Goal: Book appointment/travel/reservation

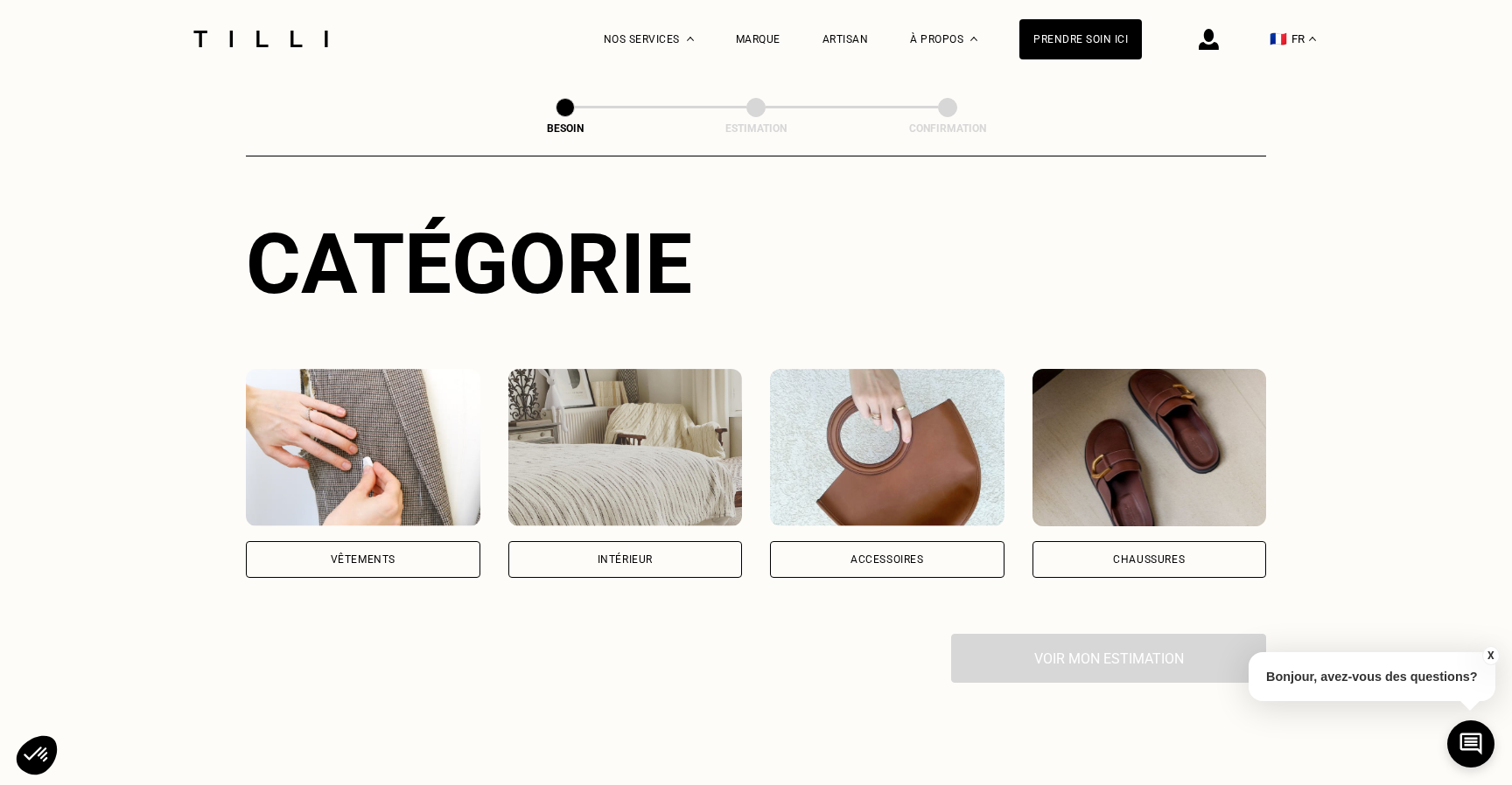
scroll to position [154, 0]
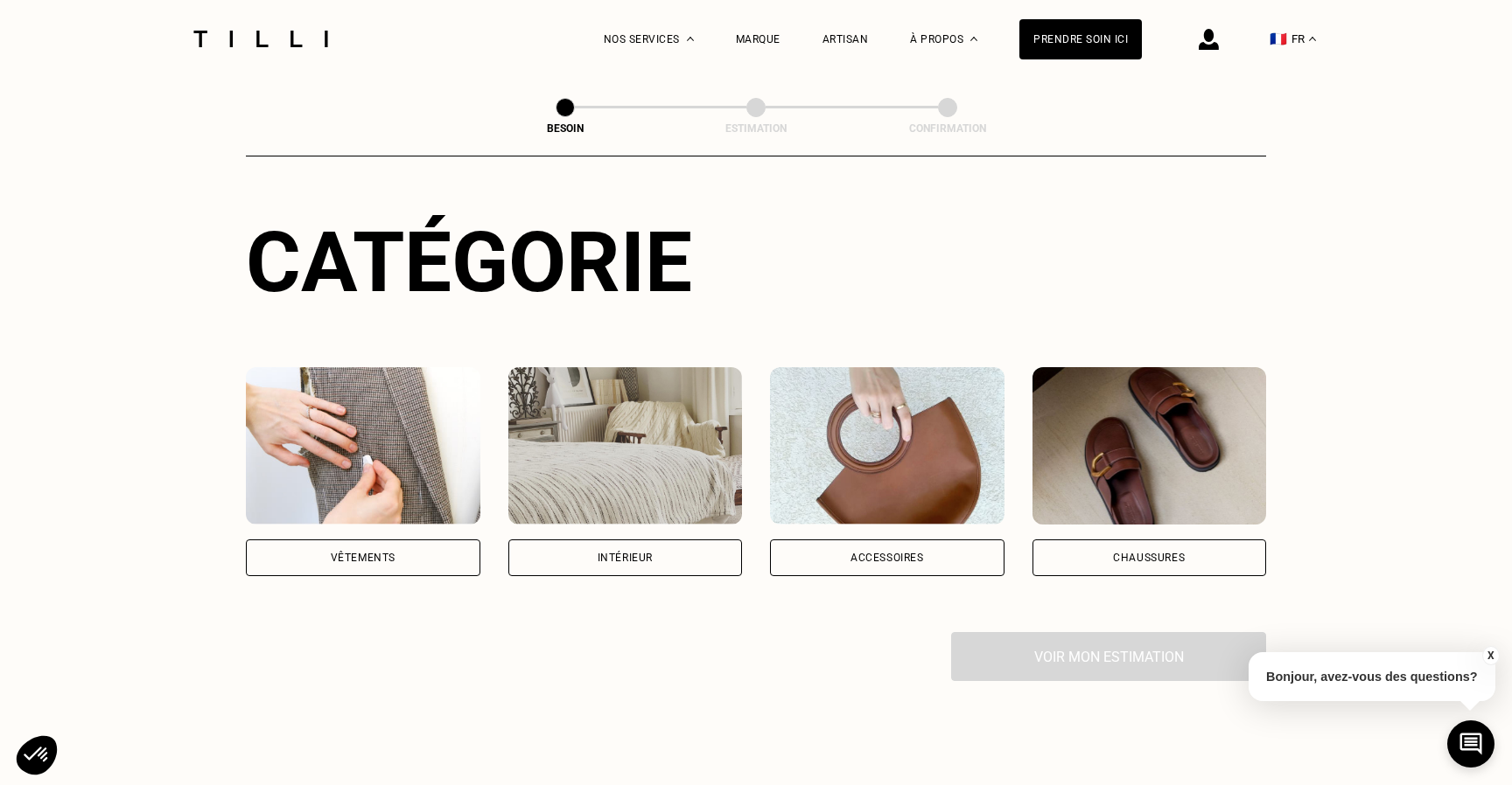
click at [650, 553] on div "Intérieur" at bounding box center [624, 558] width 55 height 11
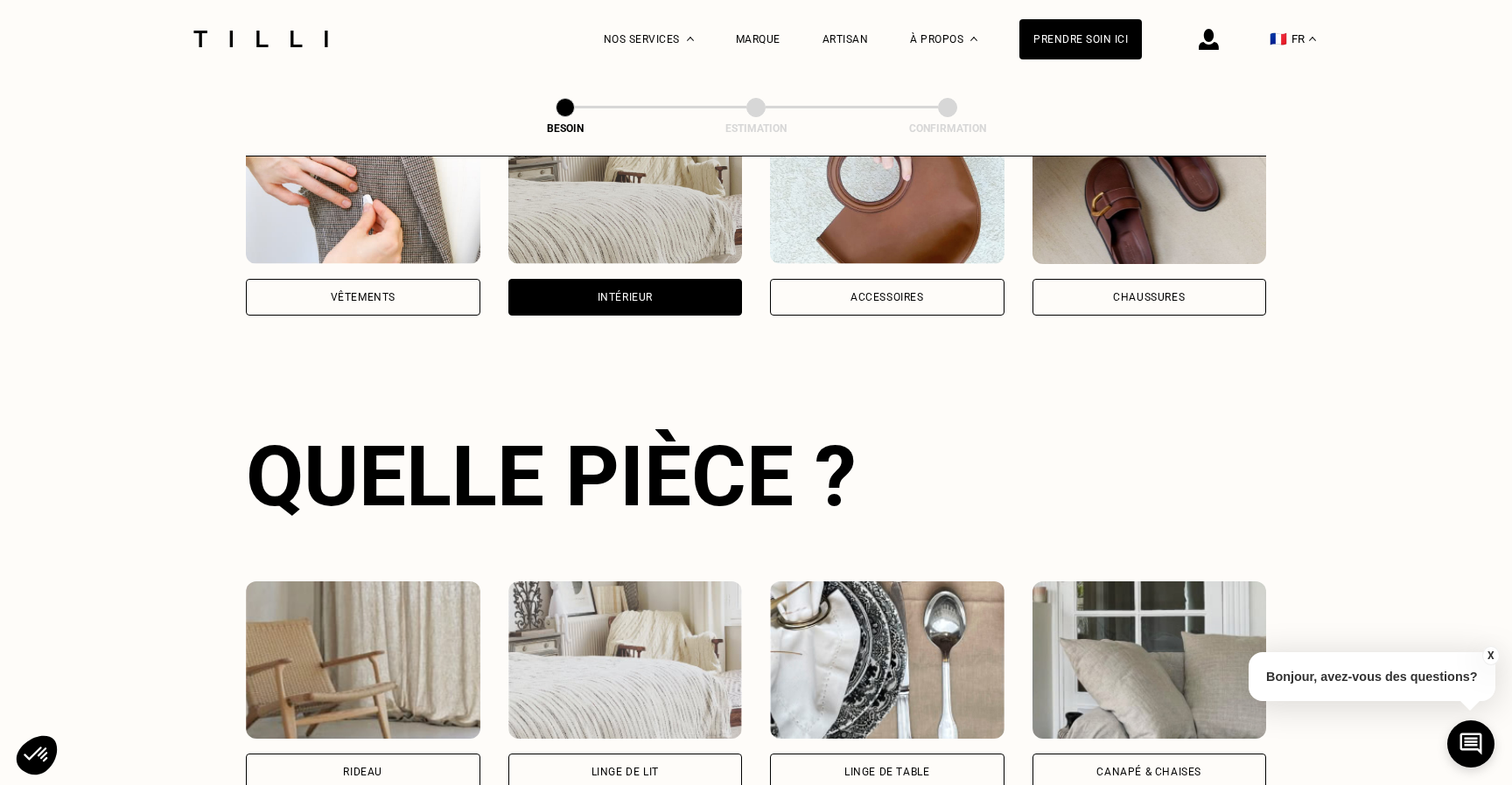
scroll to position [569, 0]
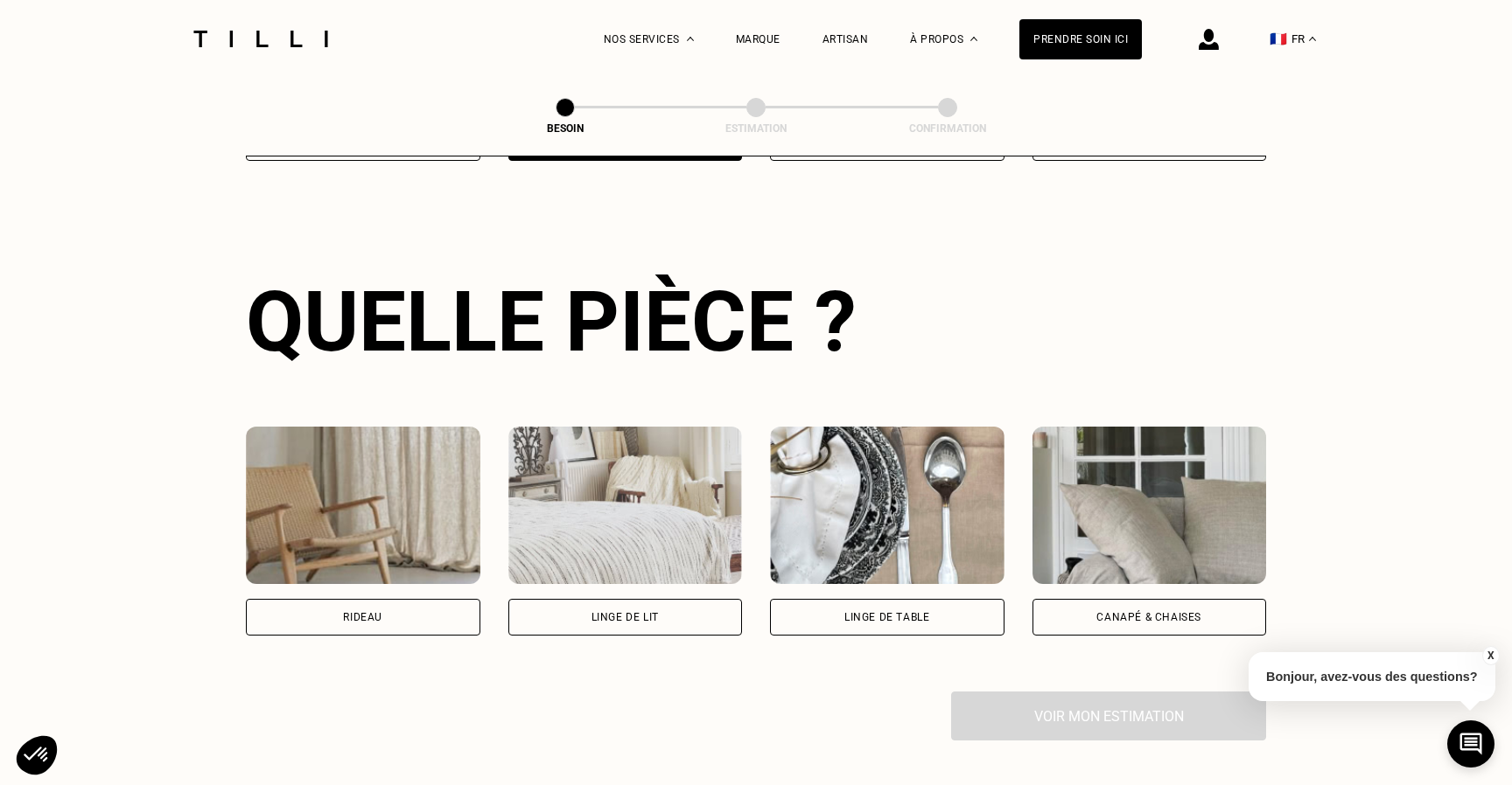
click at [359, 612] on div "Rideau" at bounding box center [362, 617] width 39 height 11
select select "FR"
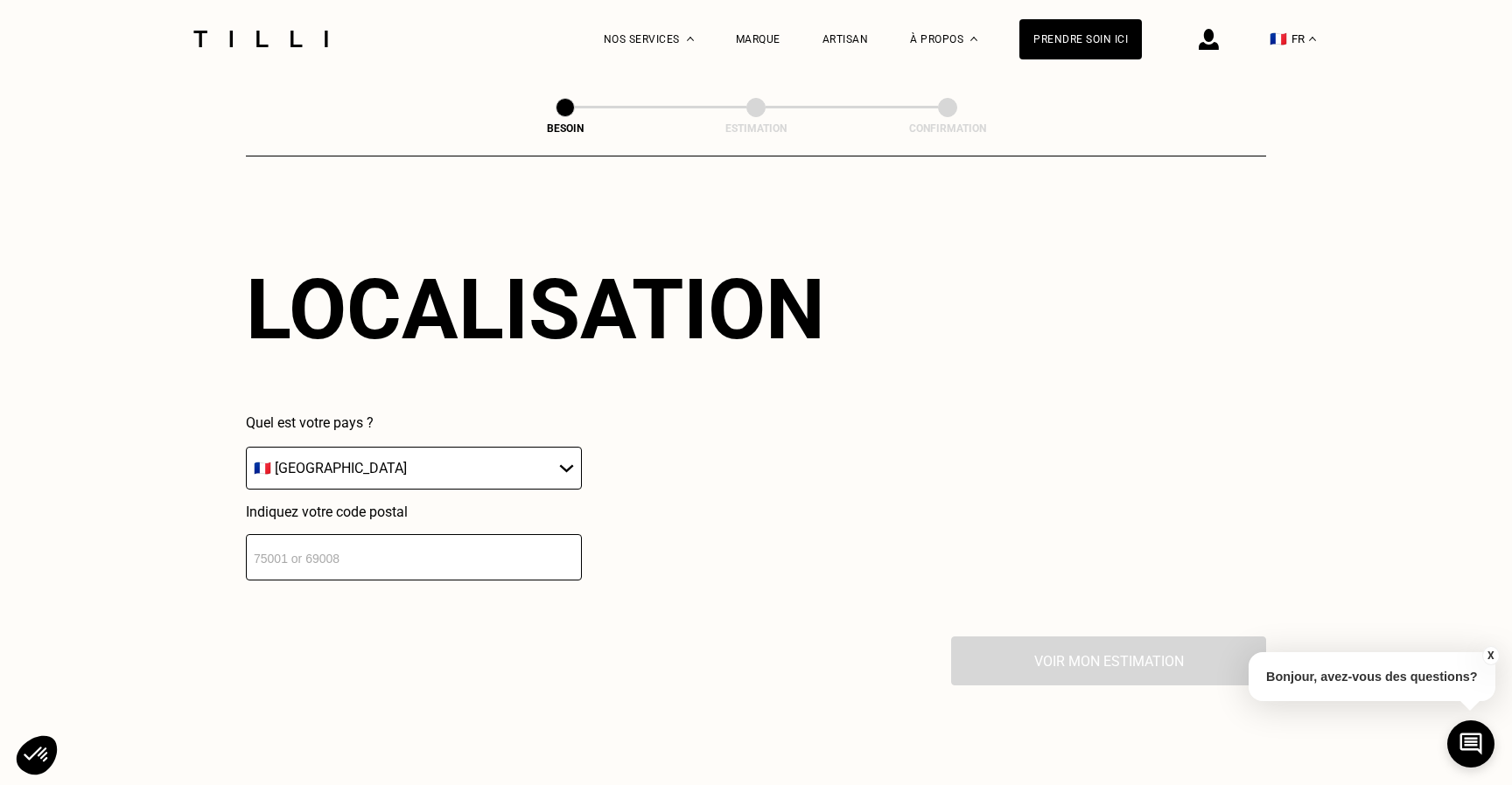
scroll to position [1059, 0]
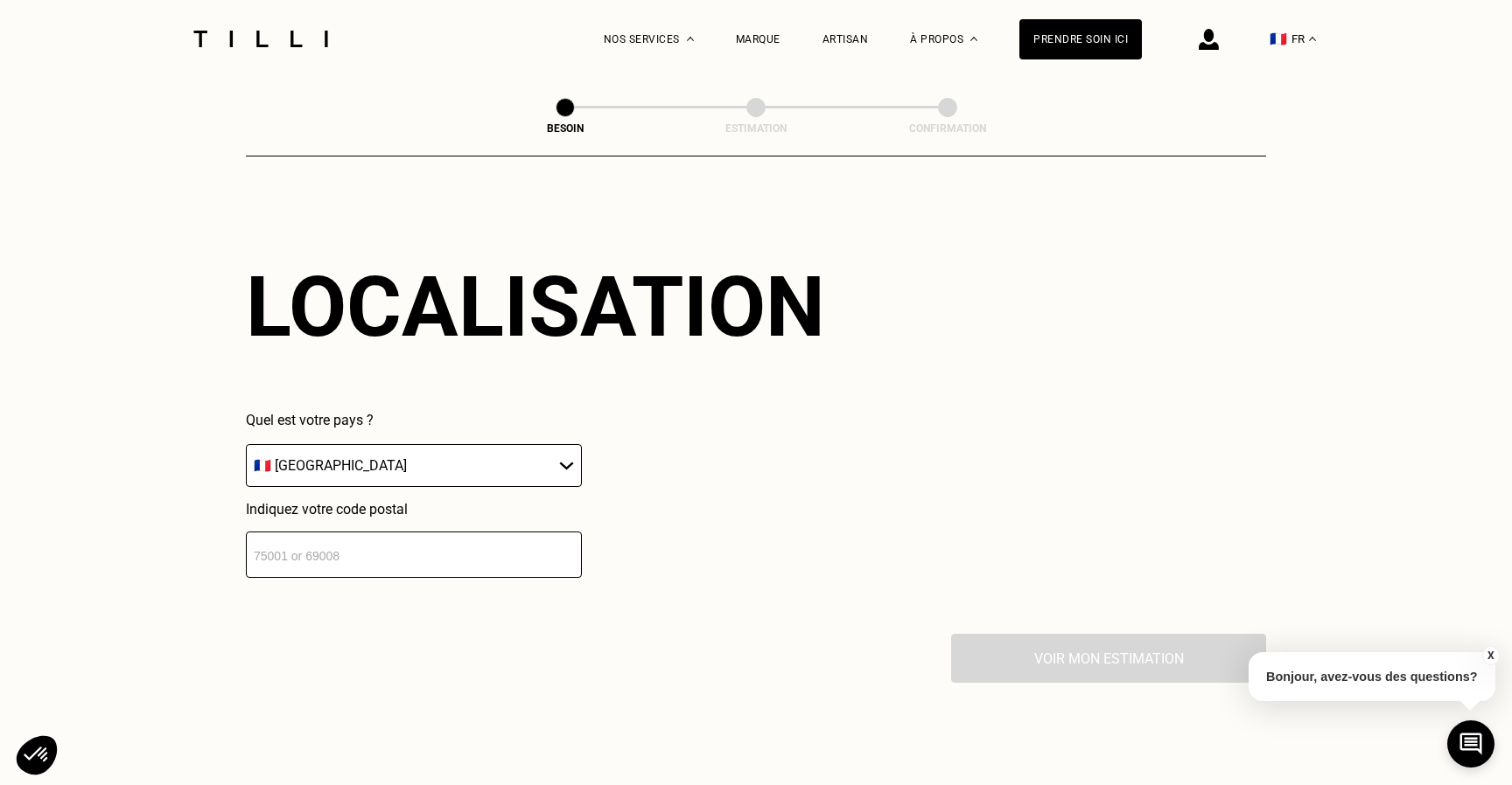
click at [439, 445] on select "🇩🇪 [GEOGRAPHIC_DATA] 🇦🇹 [GEOGRAPHIC_DATA] 🇧🇪 [GEOGRAPHIC_DATA] 🇧🇬 Bulgarie 🇨🇾 C…" at bounding box center [413, 466] width 336 height 43
click at [245, 445] on select "🇩🇪 [GEOGRAPHIC_DATA] 🇦🇹 [GEOGRAPHIC_DATA] 🇧🇪 [GEOGRAPHIC_DATA] 🇧🇬 Bulgarie 🇨🇾 C…" at bounding box center [413, 466] width 336 height 43
click at [381, 532] on input "number" at bounding box center [413, 555] width 336 height 46
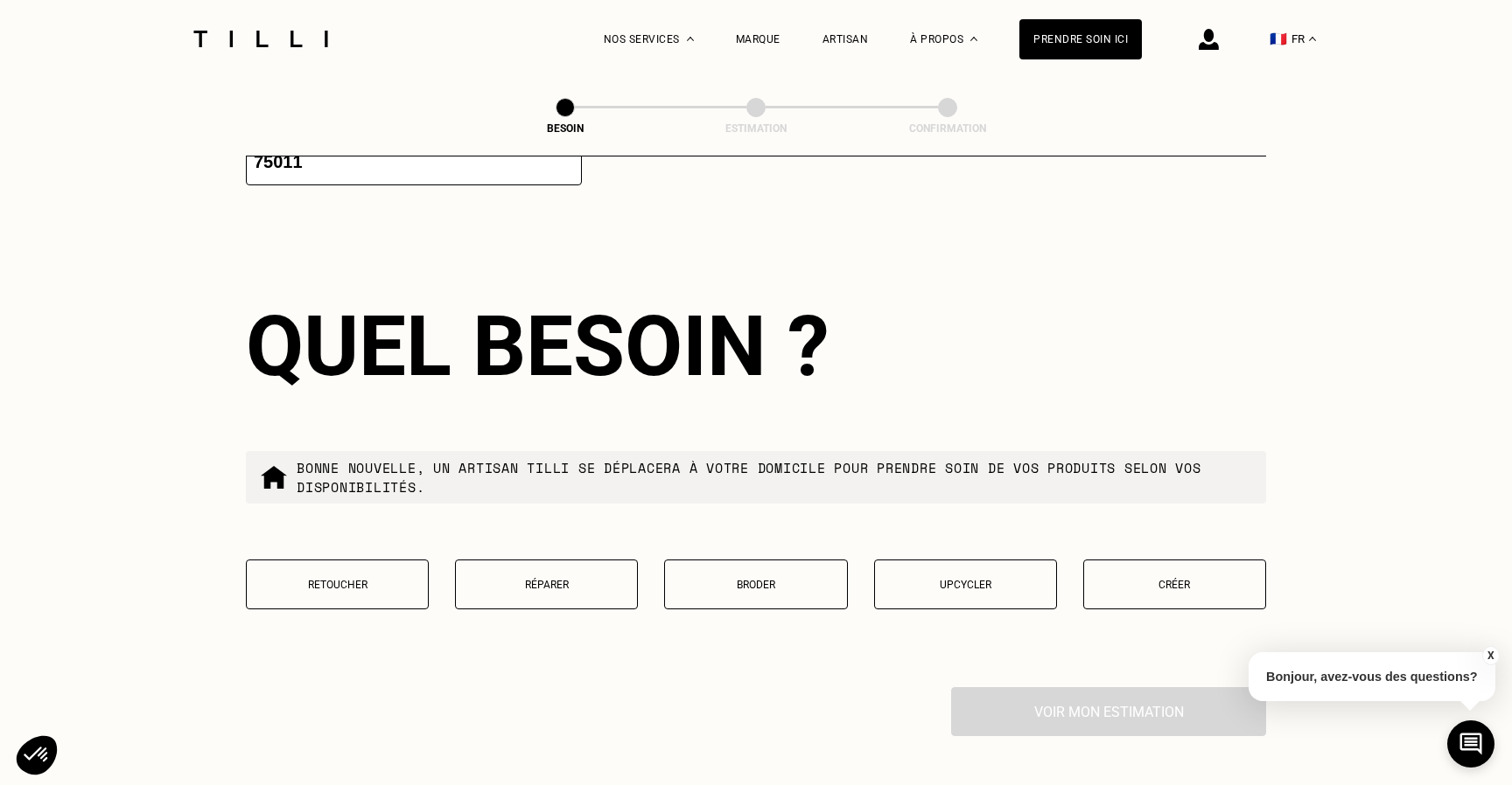
scroll to position [1476, 0]
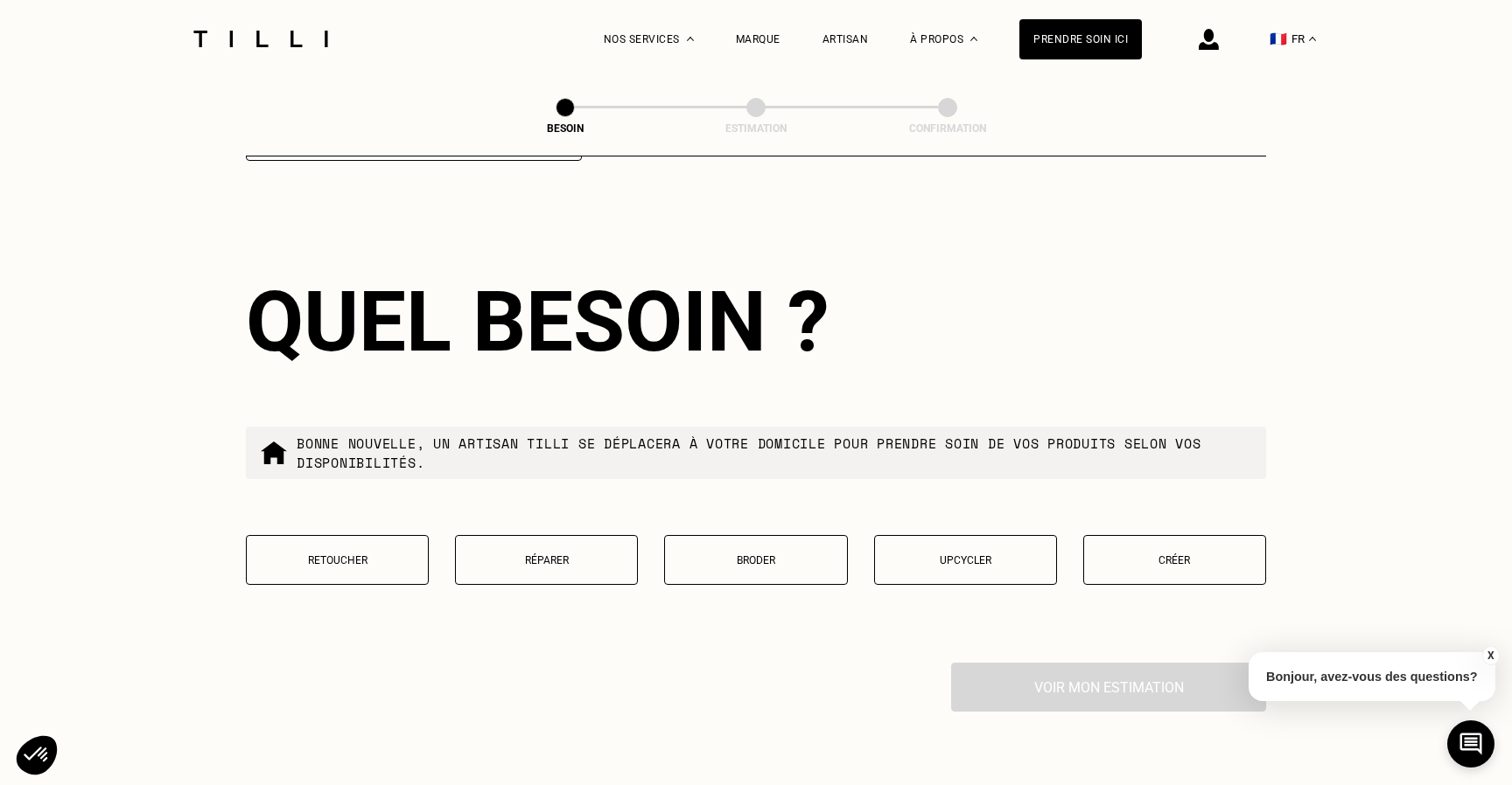
type input "75011"
click at [340, 545] on button "Retoucher" at bounding box center [337, 560] width 183 height 50
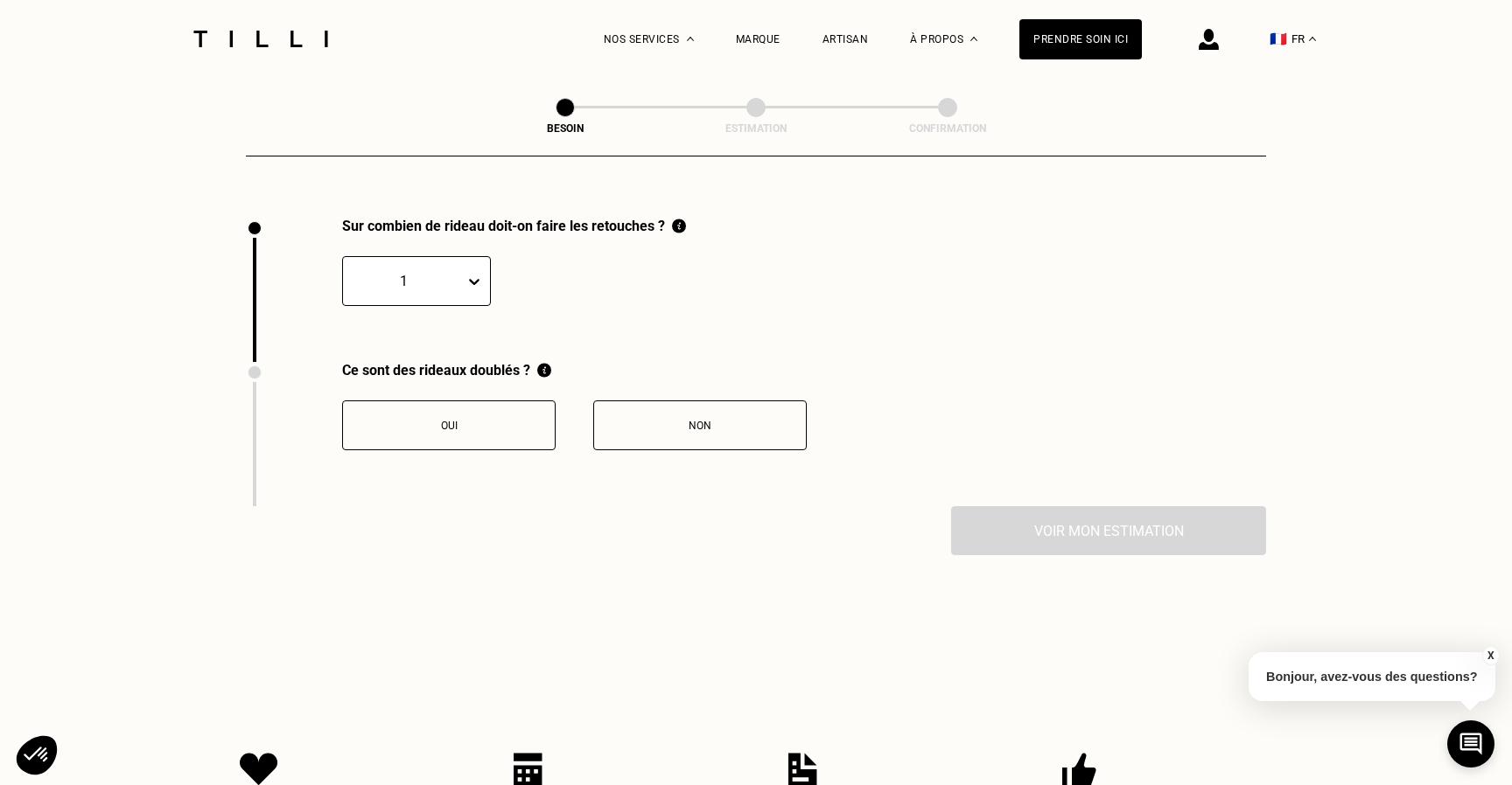
scroll to position [1923, 0]
click at [474, 267] on div at bounding box center [477, 280] width 25 height 32
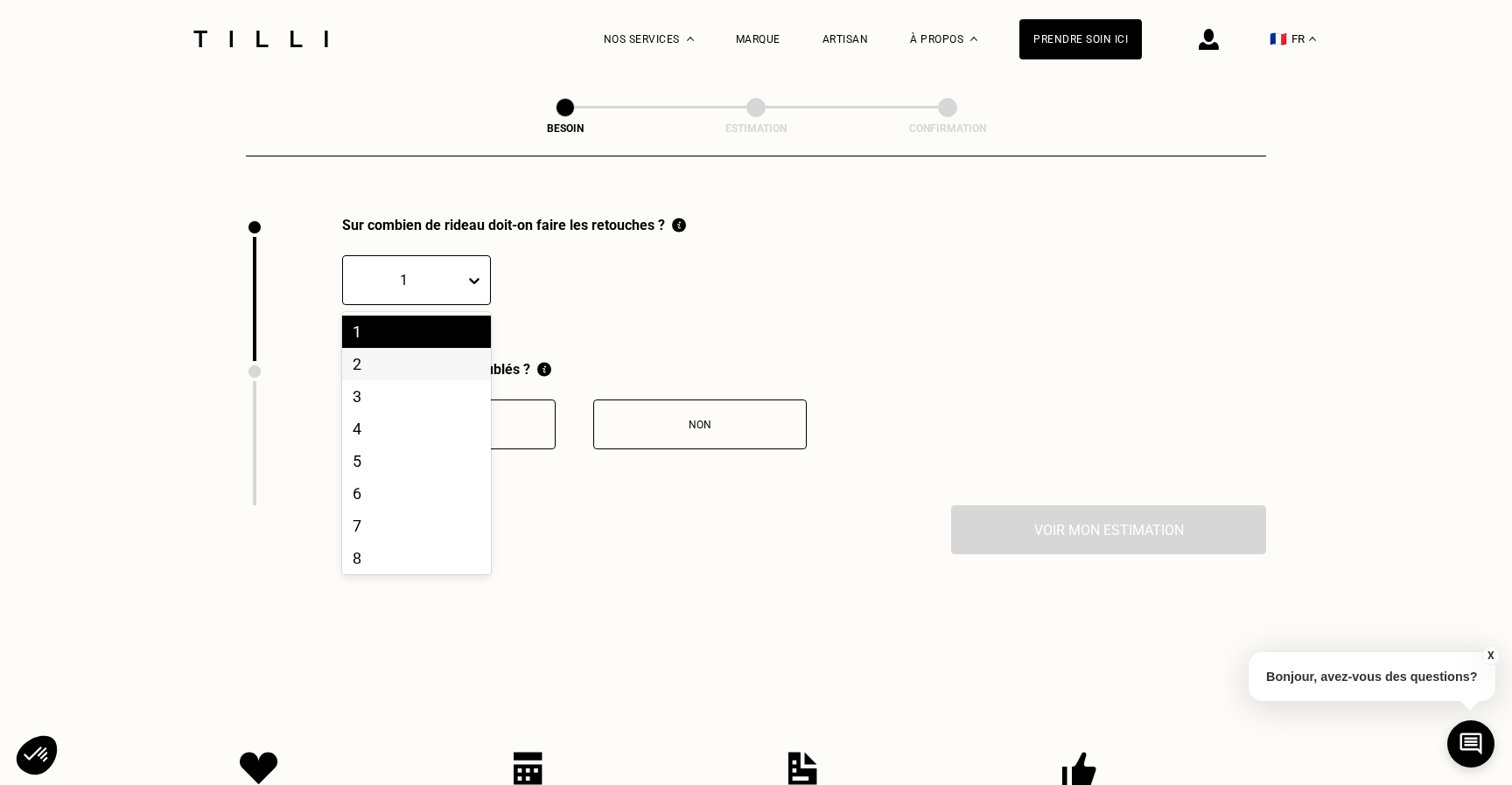
click at [416, 348] on div "2" at bounding box center [416, 364] width 149 height 33
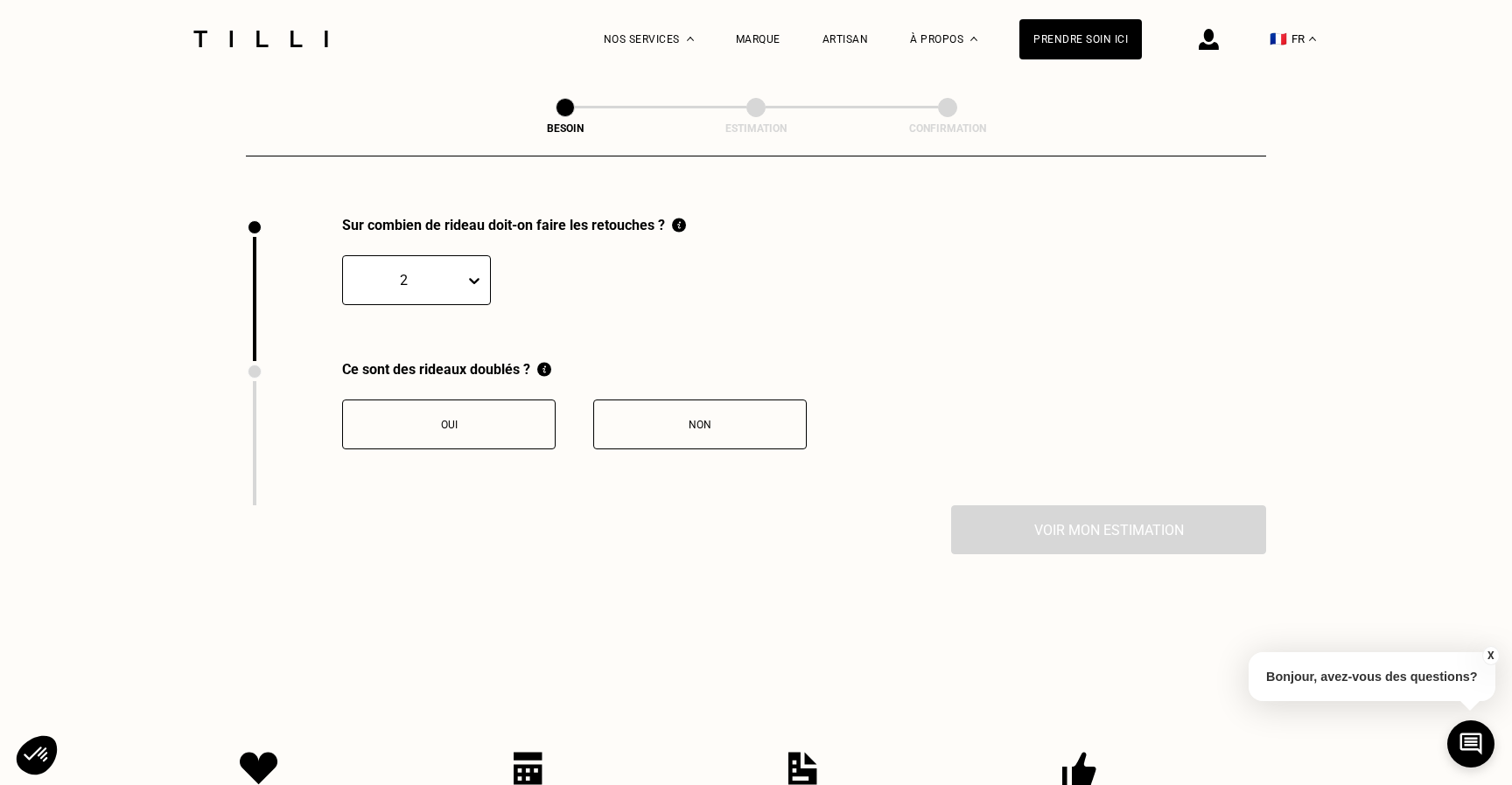
click at [634, 419] on div "Non" at bounding box center [700, 425] width 195 height 12
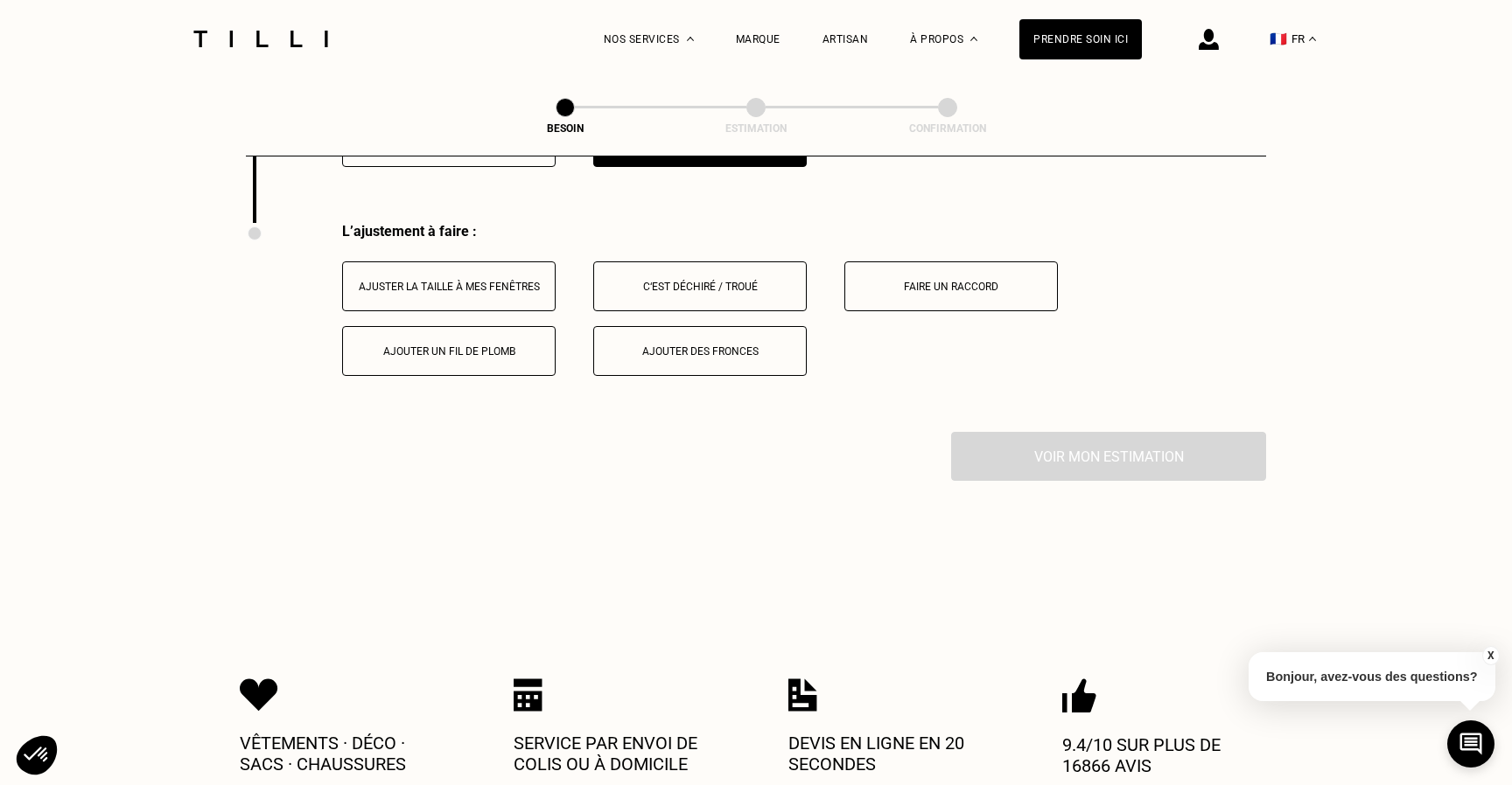
scroll to position [2211, 0]
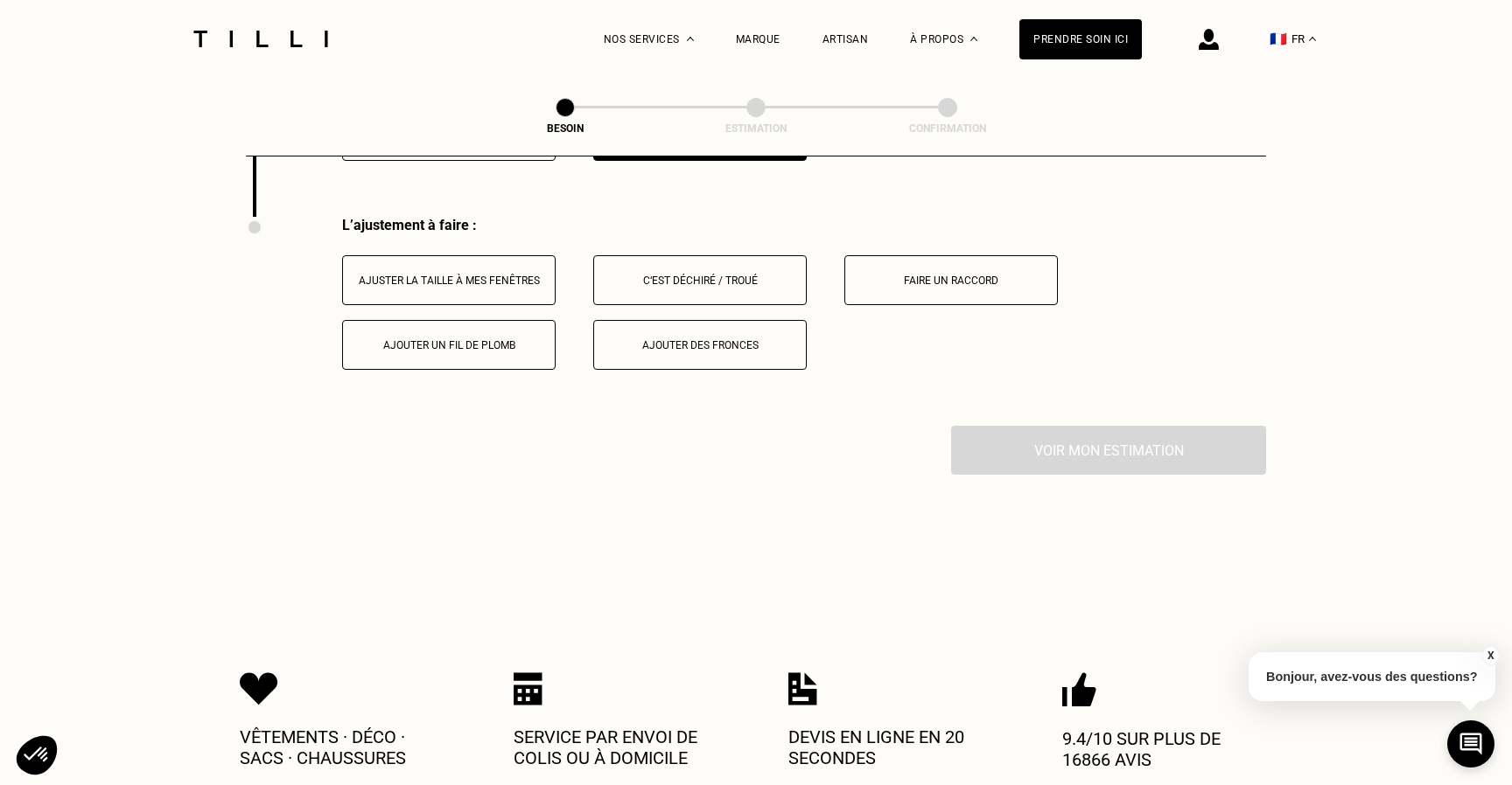
click at [483, 275] on div "Ajuster la taille à mes fenêtres" at bounding box center [449, 281] width 195 height 12
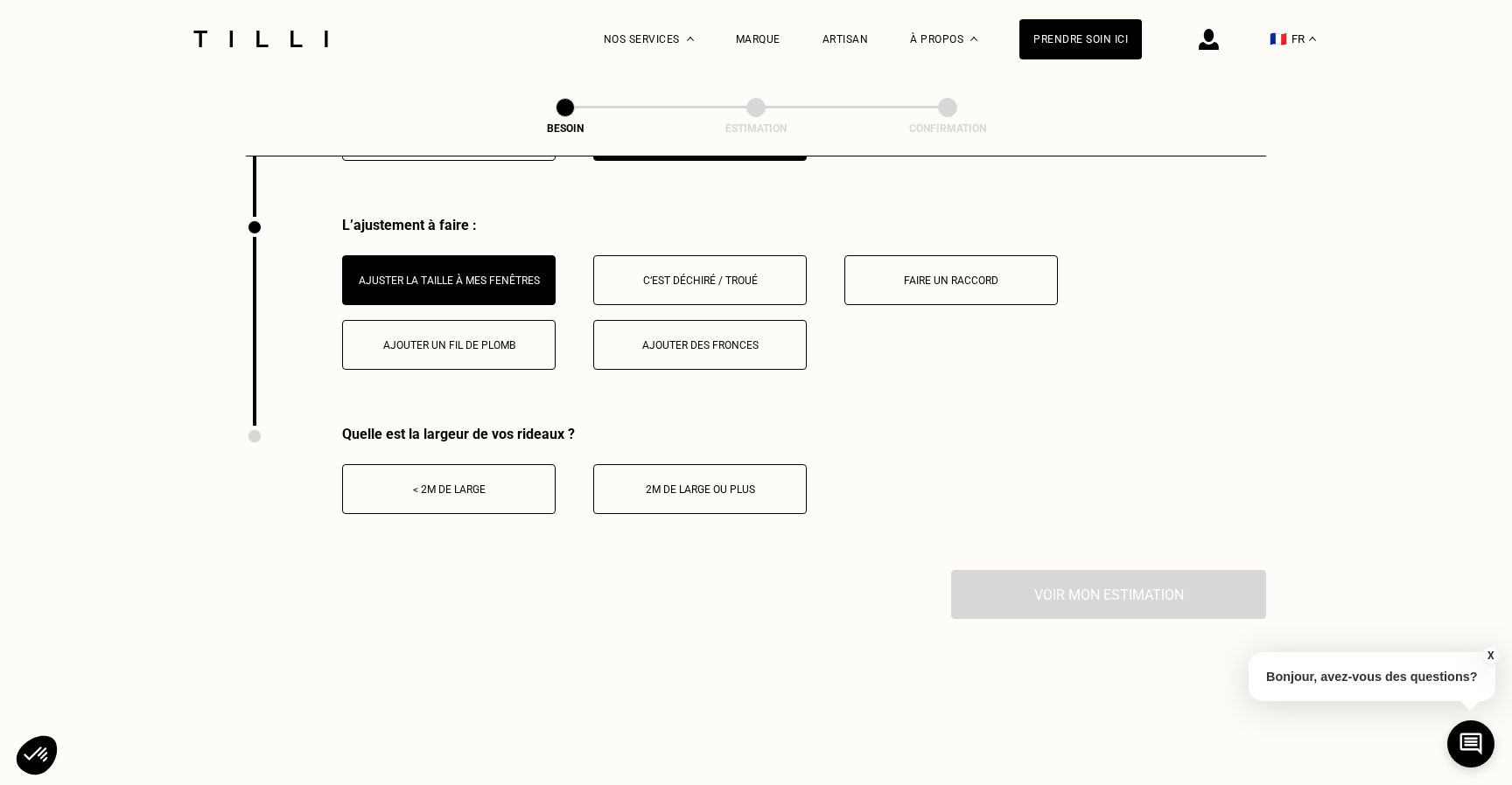
click at [503, 484] on div "< 2m de large" at bounding box center [449, 490] width 195 height 12
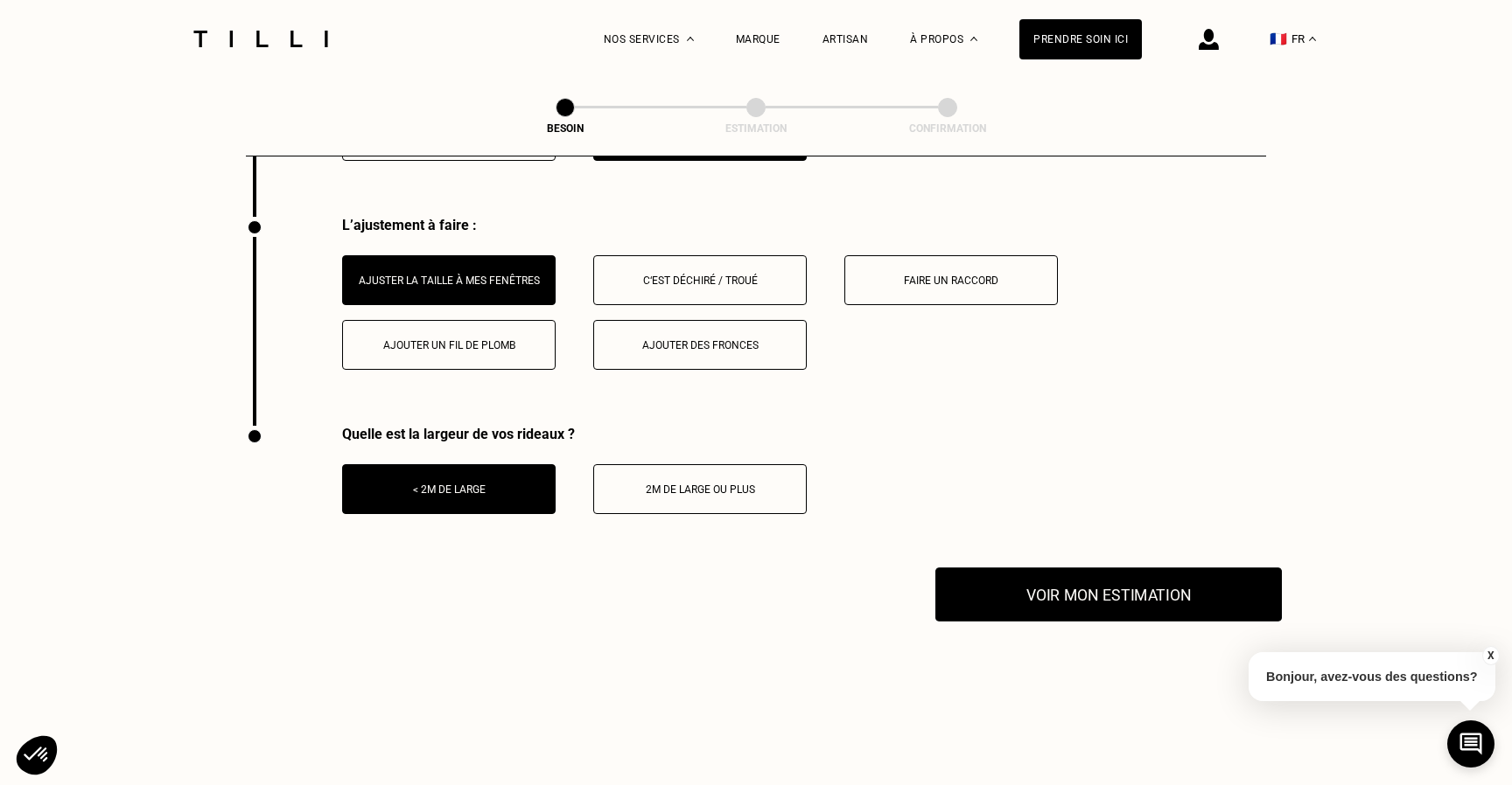
click at [1164, 583] on button "Voir mon estimation" at bounding box center [1107, 594] width 346 height 55
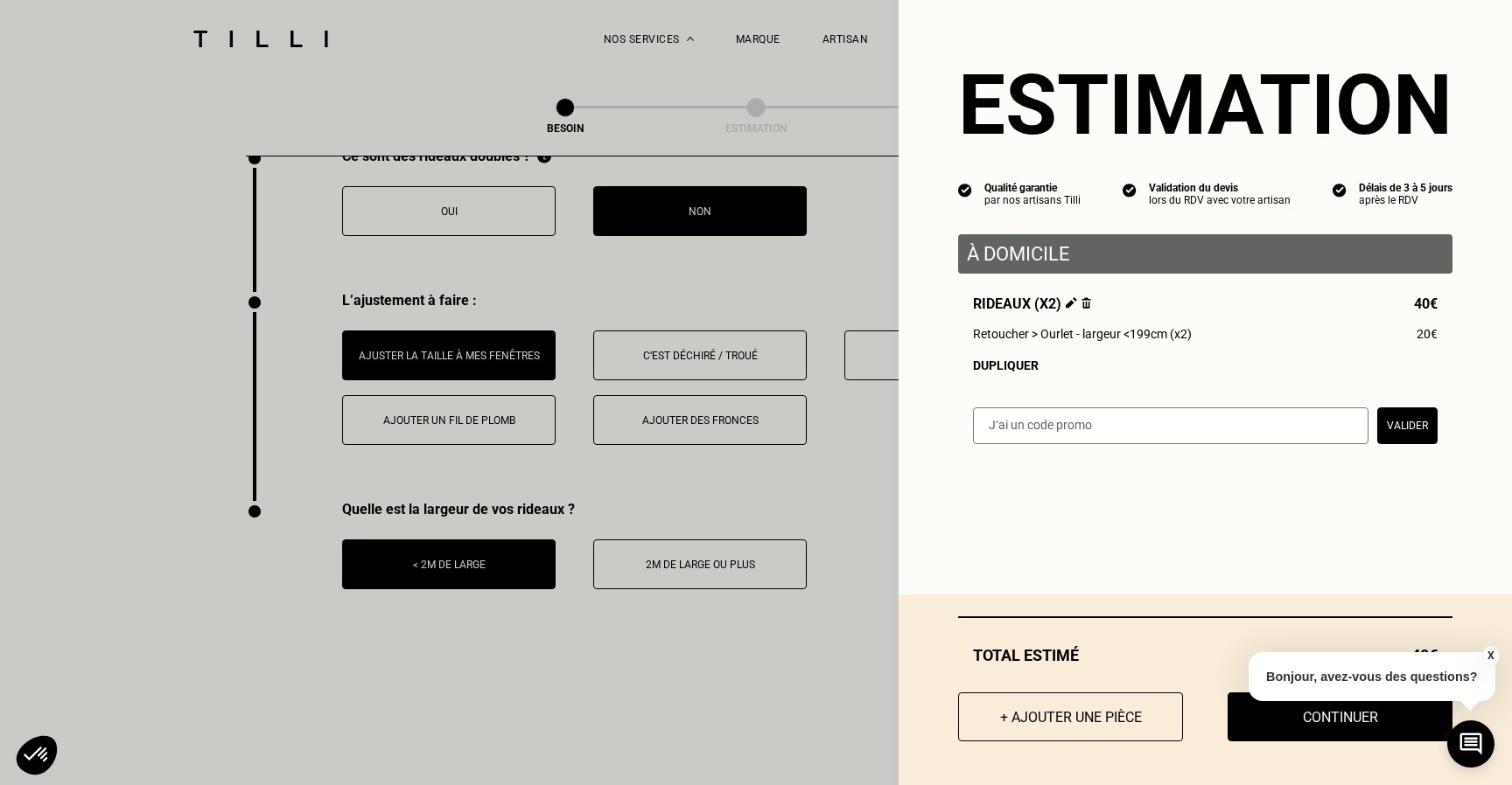
scroll to position [2150, 0]
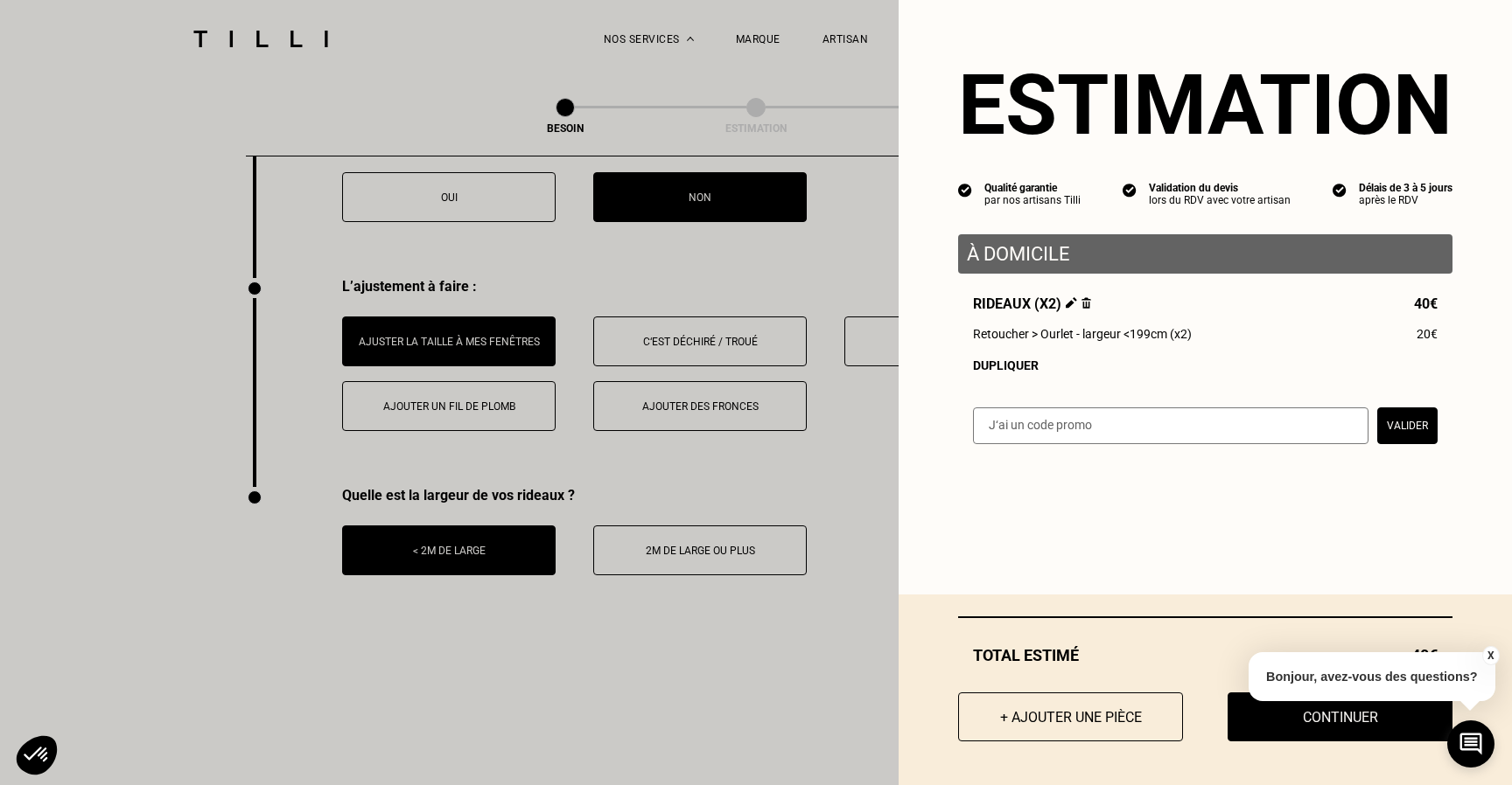
click at [1488, 655] on button "X" at bounding box center [1490, 656] width 17 height 19
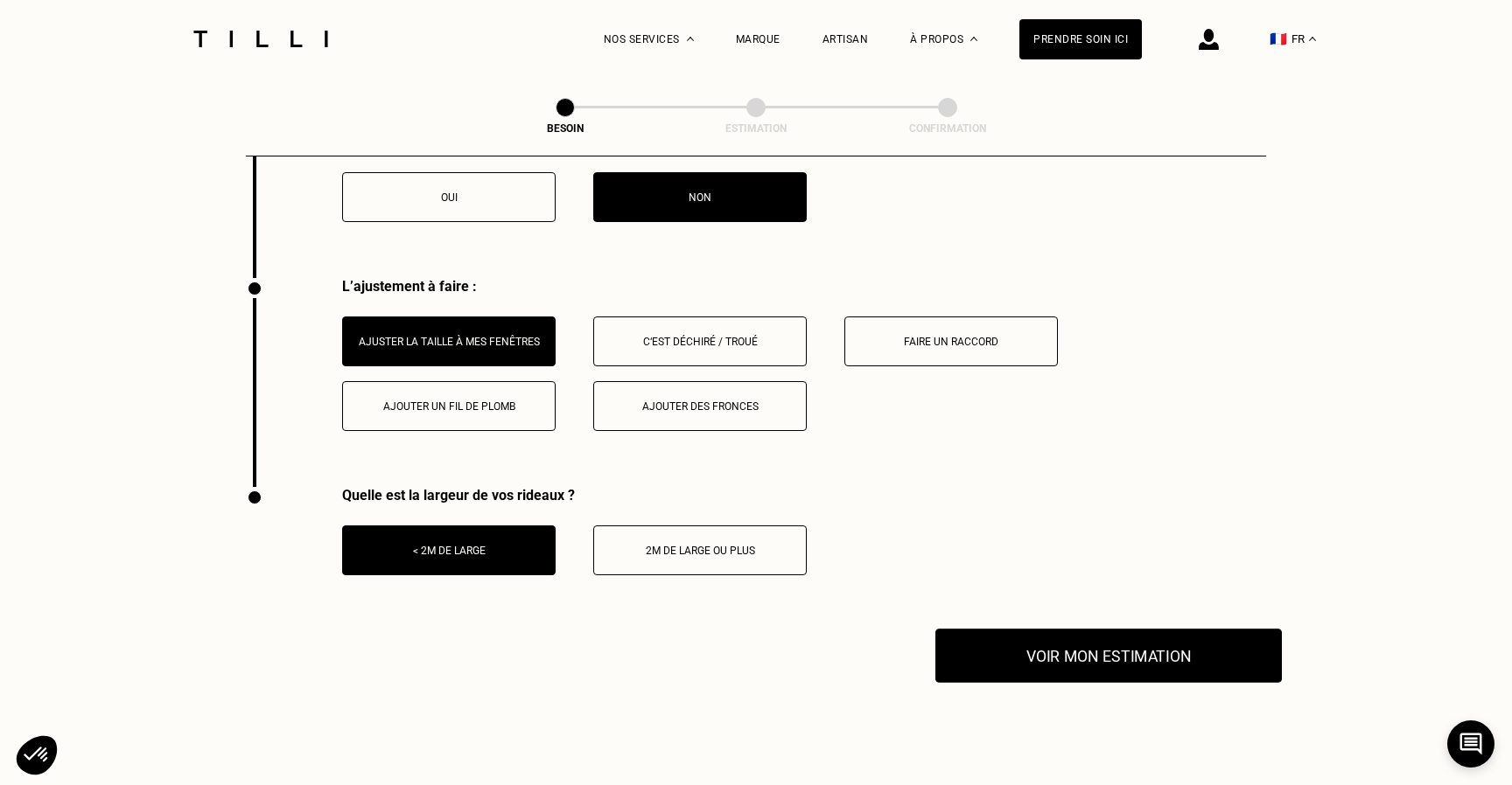
click at [1159, 641] on button "Voir mon estimation" at bounding box center [1107, 656] width 346 height 55
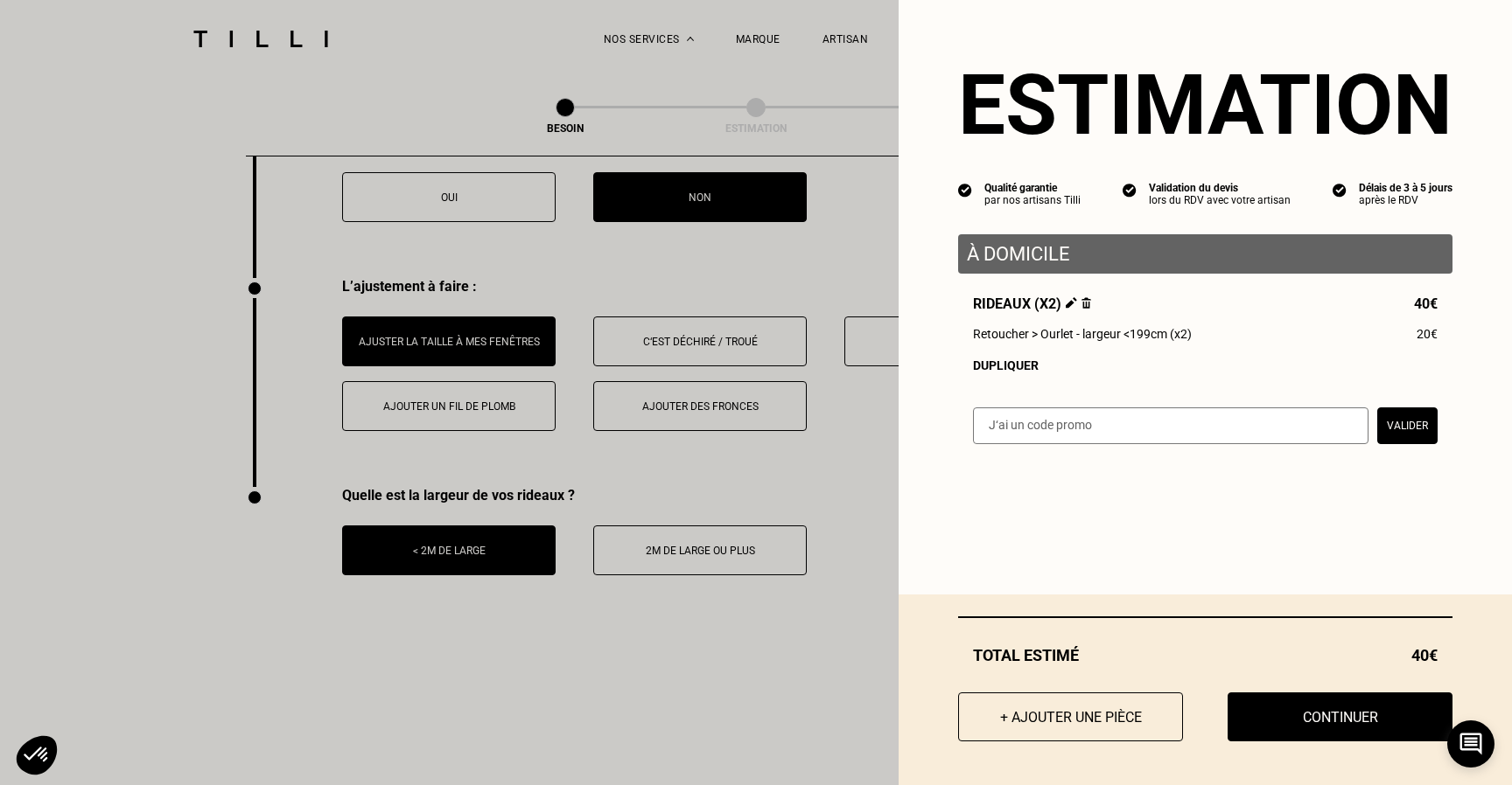
scroll to position [2208, 0]
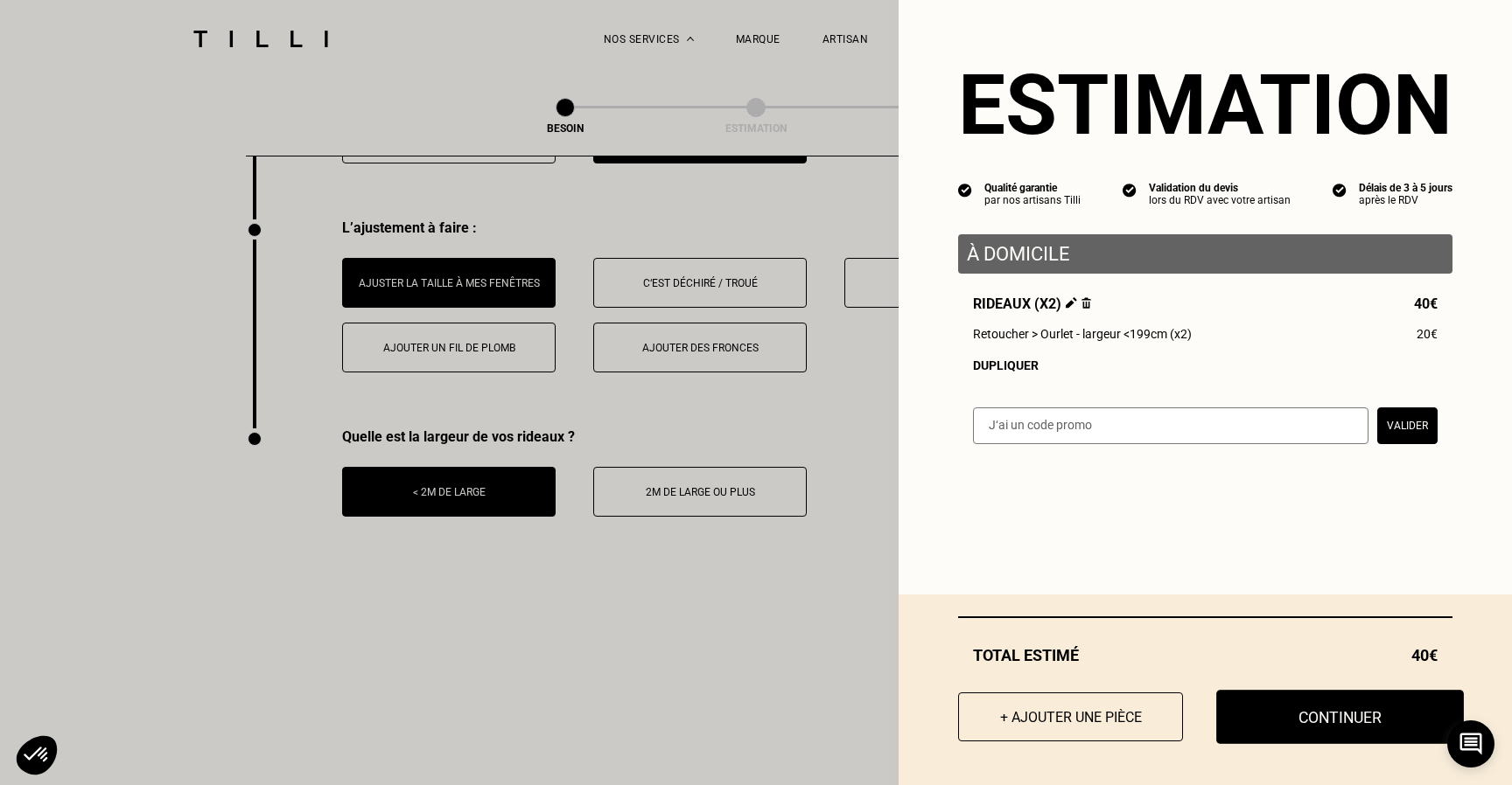
click at [1329, 704] on button "Continuer" at bounding box center [1339, 717] width 247 height 55
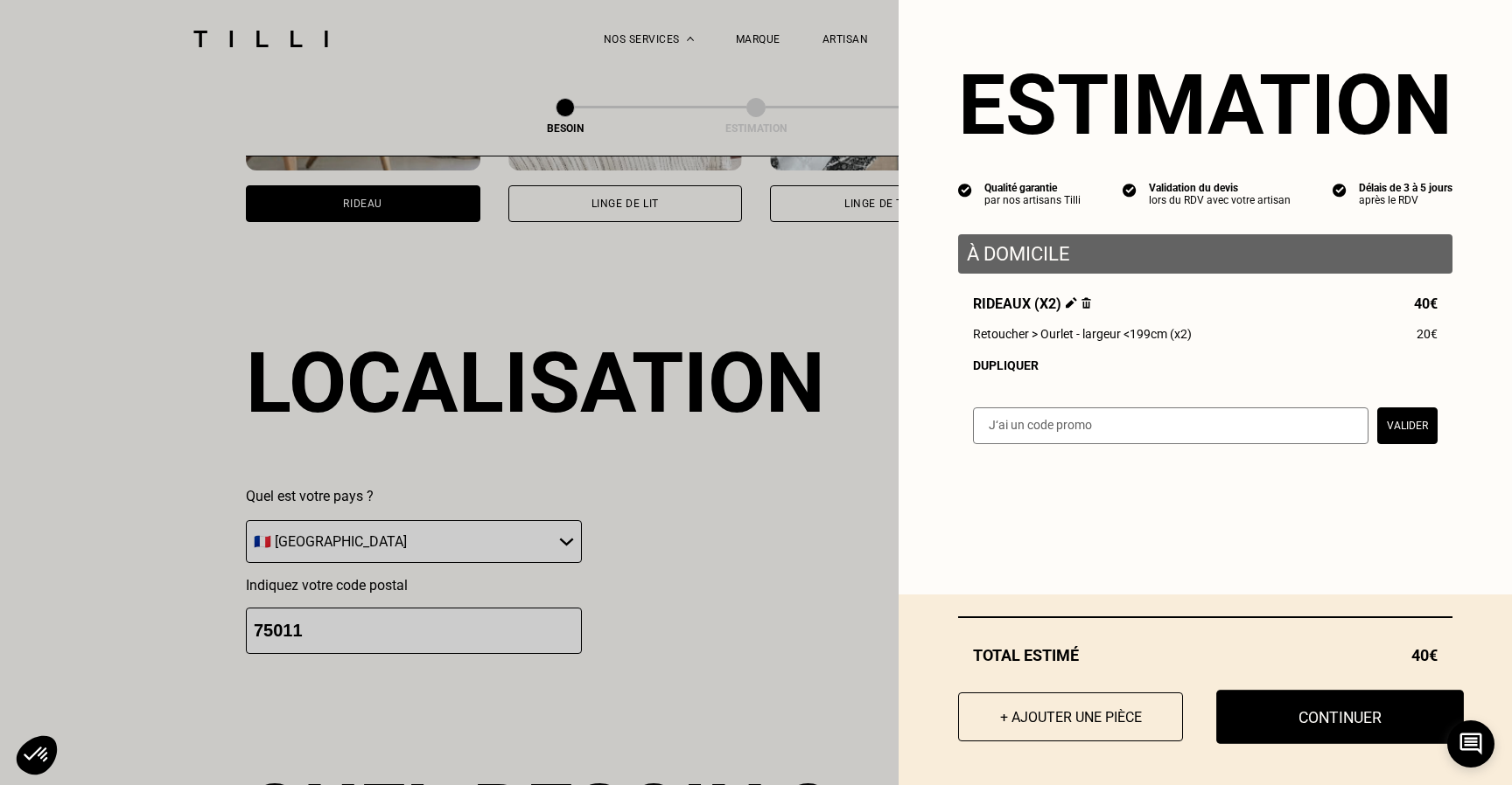
select select "FR"
